Goal: Obtain resource: Acquire a specific non-purchased item like information or template

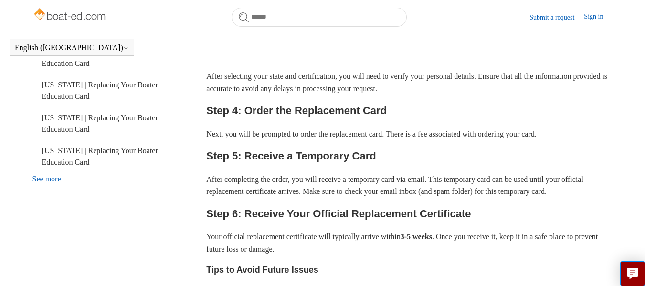
scroll to position [343, 0]
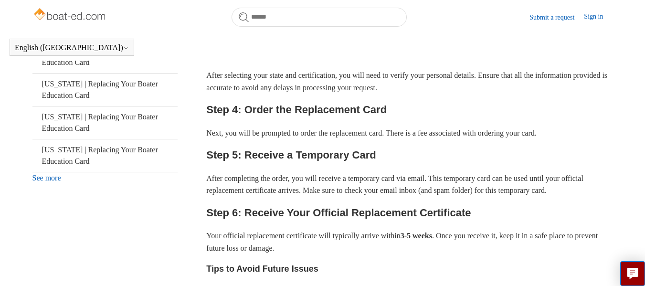
click at [54, 178] on link "See more" at bounding box center [46, 178] width 29 height 8
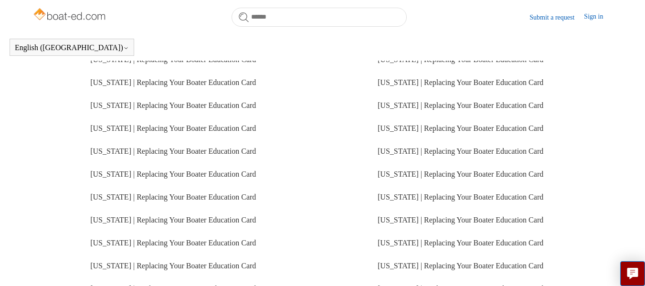
scroll to position [210, 0]
click at [427, 149] on link "[US_STATE] | Replacing Your Boater Education Card" at bounding box center [461, 151] width 166 height 8
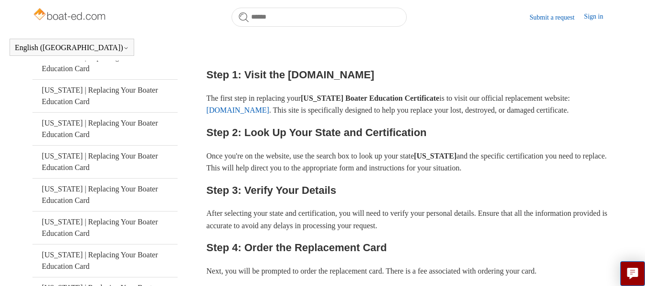
scroll to position [205, 0]
click at [266, 109] on link "[DOMAIN_NAME]" at bounding box center [237, 110] width 63 height 8
